Goal: Transaction & Acquisition: Subscribe to service/newsletter

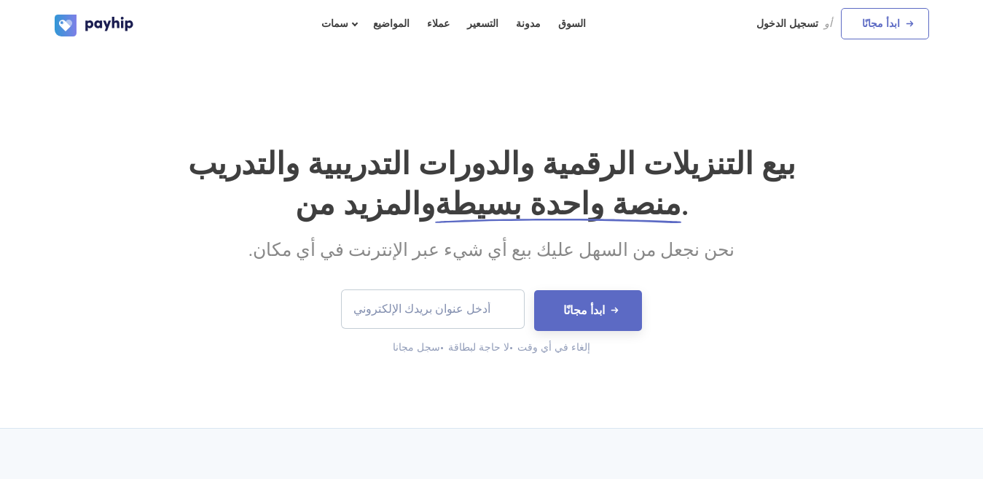
click at [464, 315] on input "email" at bounding box center [433, 309] width 182 height 38
type input "[EMAIL_ADDRESS][DOMAIN_NAME]"
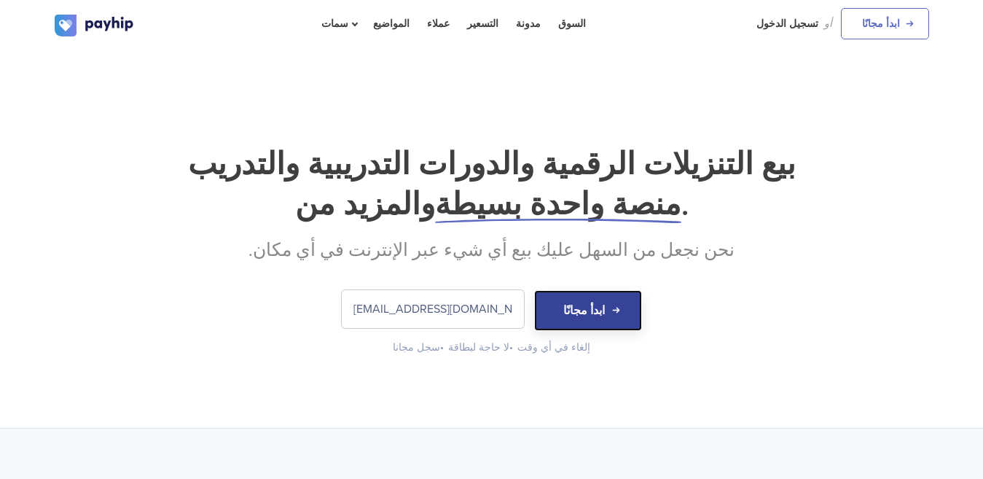
click at [584, 316] on font "ابدأ مجانًا" at bounding box center [584, 310] width 42 height 15
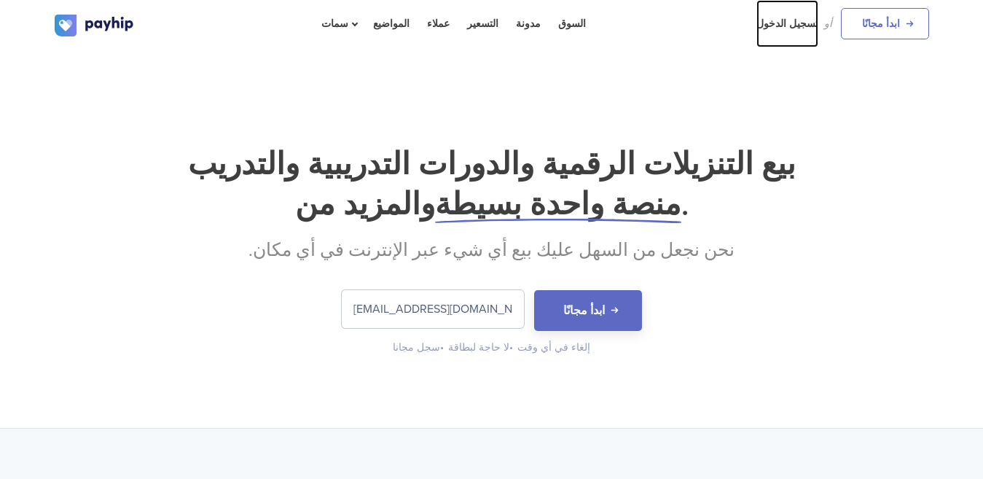
click at [808, 21] on font "تسجيل الدخول" at bounding box center [788, 23] width 62 height 12
